Goal: Task Accomplishment & Management: Manage account settings

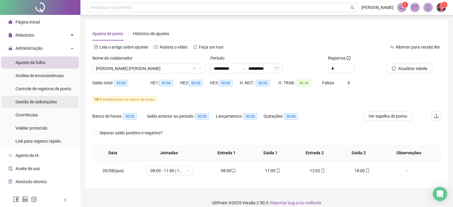
click at [29, 104] on div "Gestão de solicitações" at bounding box center [35, 102] width 41 height 12
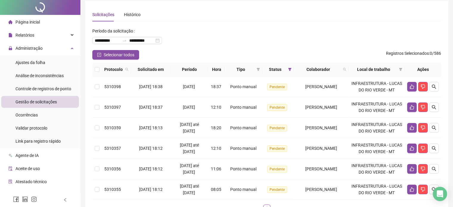
scroll to position [30, 0]
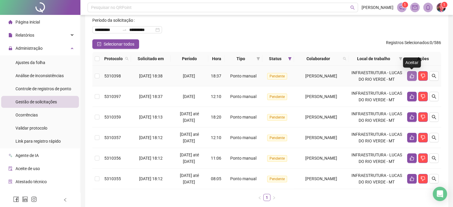
click at [410, 76] on icon "like" at bounding box center [412, 76] width 4 height 4
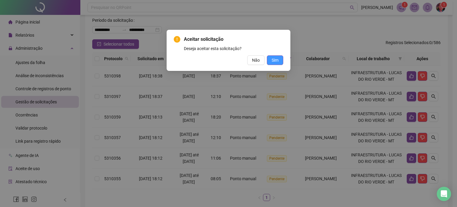
click at [276, 62] on span "Sim" at bounding box center [275, 60] width 7 height 7
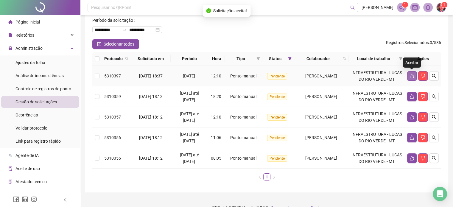
click at [408, 77] on button "button" at bounding box center [412, 76] width 10 height 10
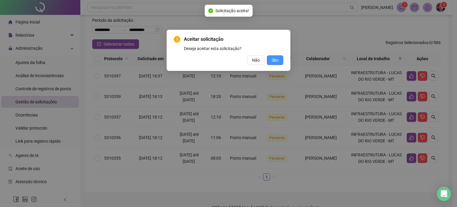
click at [278, 59] on span "Sim" at bounding box center [275, 60] width 7 height 7
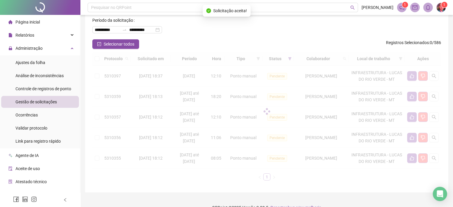
scroll to position [20, 0]
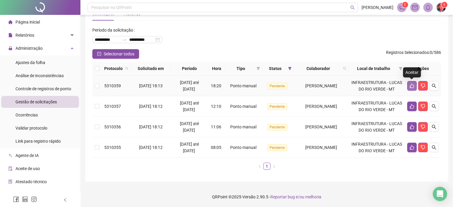
click at [407, 87] on button "button" at bounding box center [412, 86] width 10 height 10
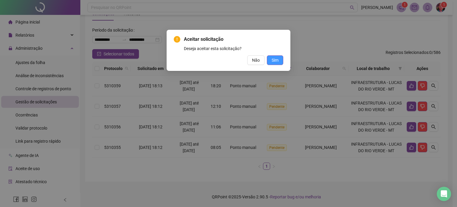
click at [278, 60] on span "Sim" at bounding box center [275, 60] width 7 height 7
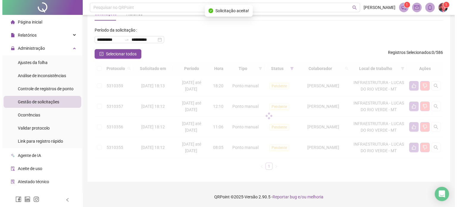
scroll to position [0, 0]
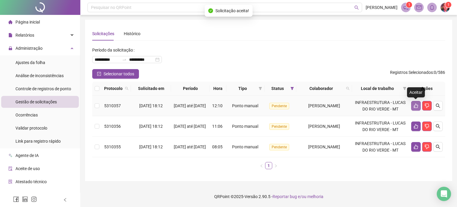
click at [414, 106] on icon "like" at bounding box center [416, 106] width 4 height 4
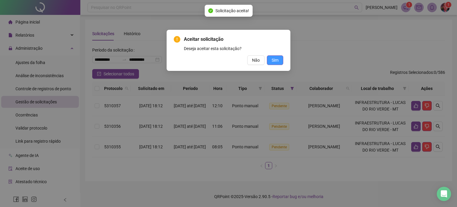
click at [276, 60] on span "Sim" at bounding box center [275, 60] width 7 height 7
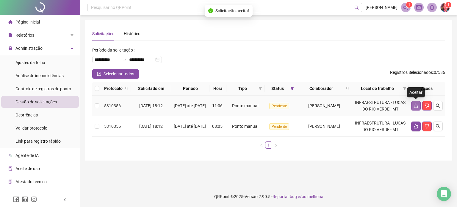
click at [415, 106] on icon "like" at bounding box center [416, 106] width 4 height 4
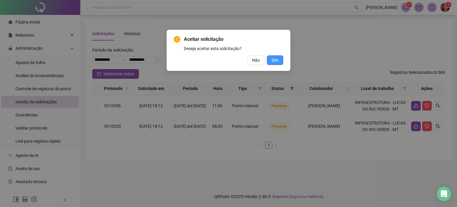
click at [272, 60] on span "Sim" at bounding box center [275, 60] width 7 height 7
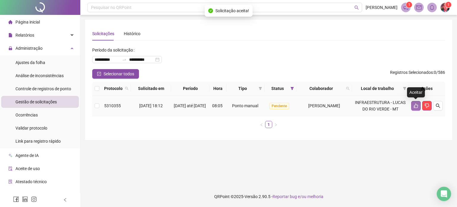
click at [413, 106] on button "button" at bounding box center [416, 106] width 10 height 10
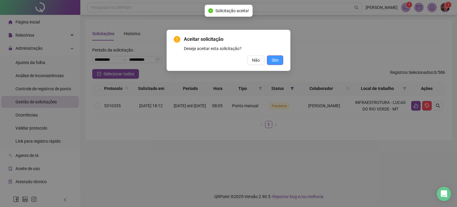
click at [276, 57] on span "Sim" at bounding box center [275, 60] width 7 height 7
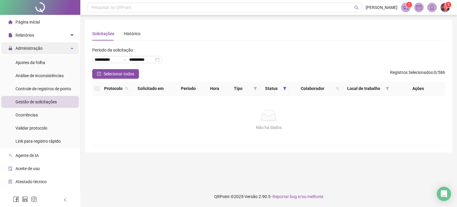
click at [71, 48] on icon at bounding box center [72, 48] width 3 height 0
